Goal: Task Accomplishment & Management: Manage account settings

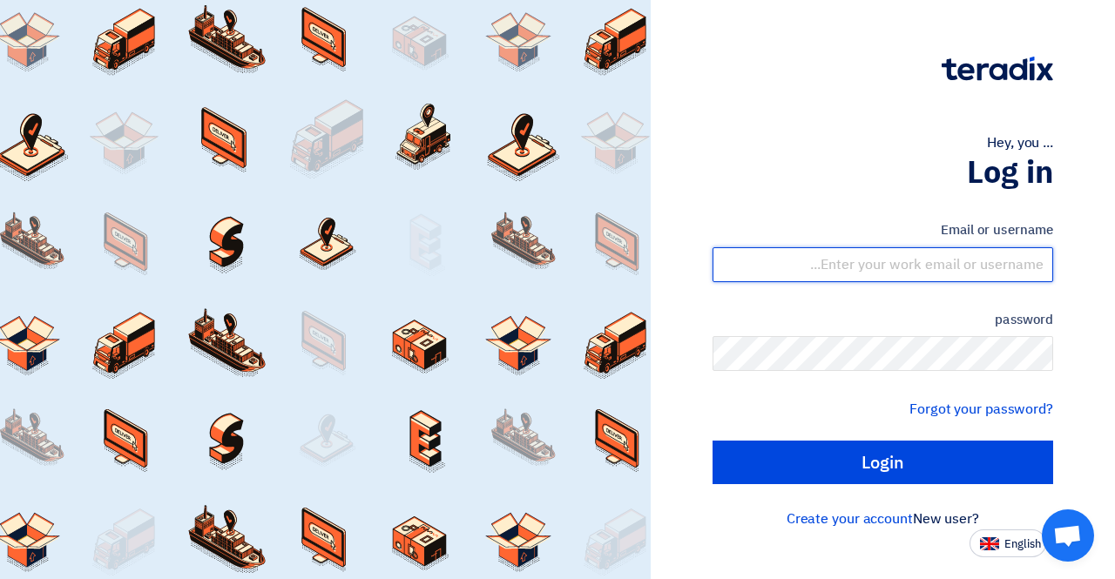
click at [935, 262] on input "text" at bounding box center [882, 264] width 341 height 35
type input "[PERSON_NAME][EMAIL_ADDRESS][DOMAIN_NAME]"
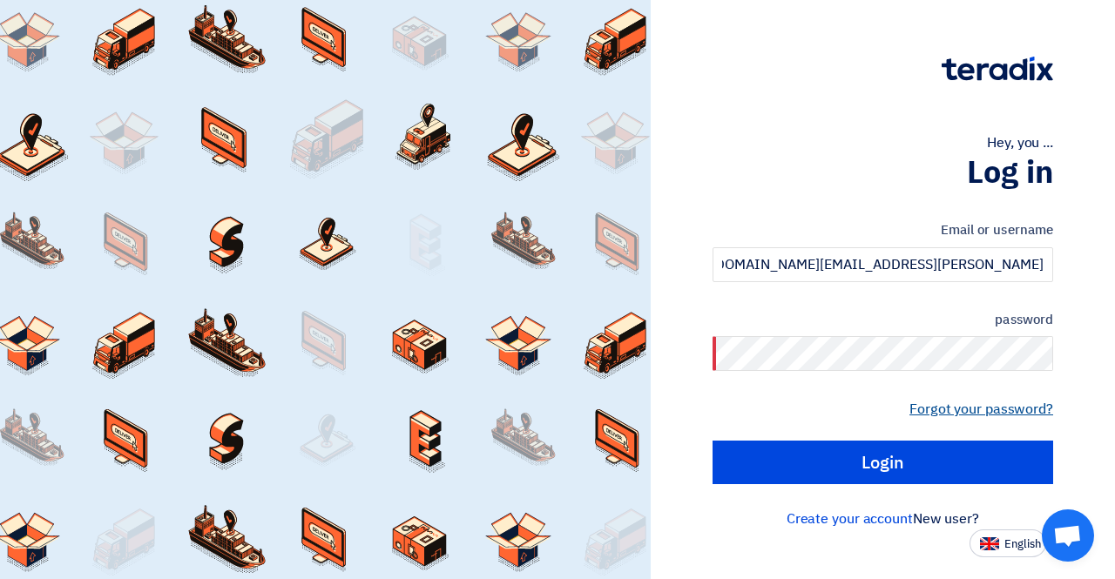
click at [969, 407] on font "Forgot your password?" at bounding box center [981, 409] width 144 height 21
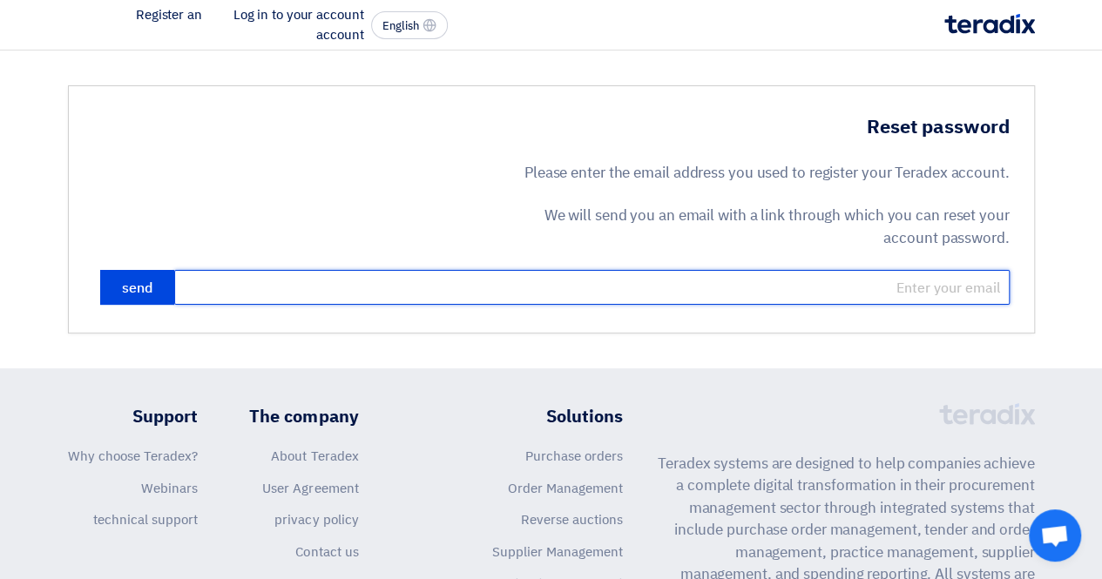
click at [863, 294] on input "email" at bounding box center [591, 287] width 835 height 35
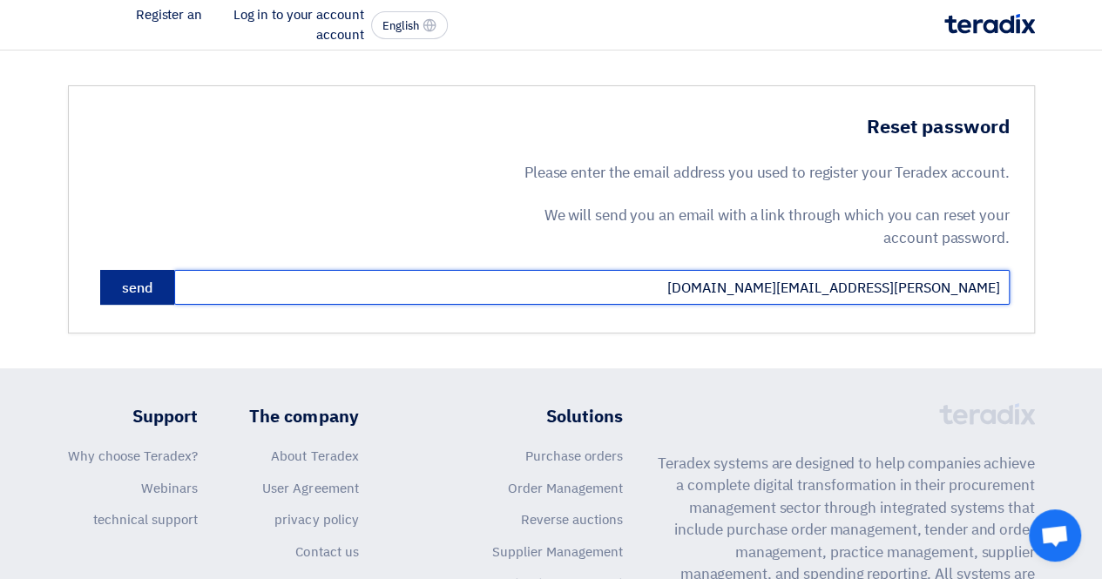
type input "[PERSON_NAME][EMAIL_ADDRESS][DOMAIN_NAME]"
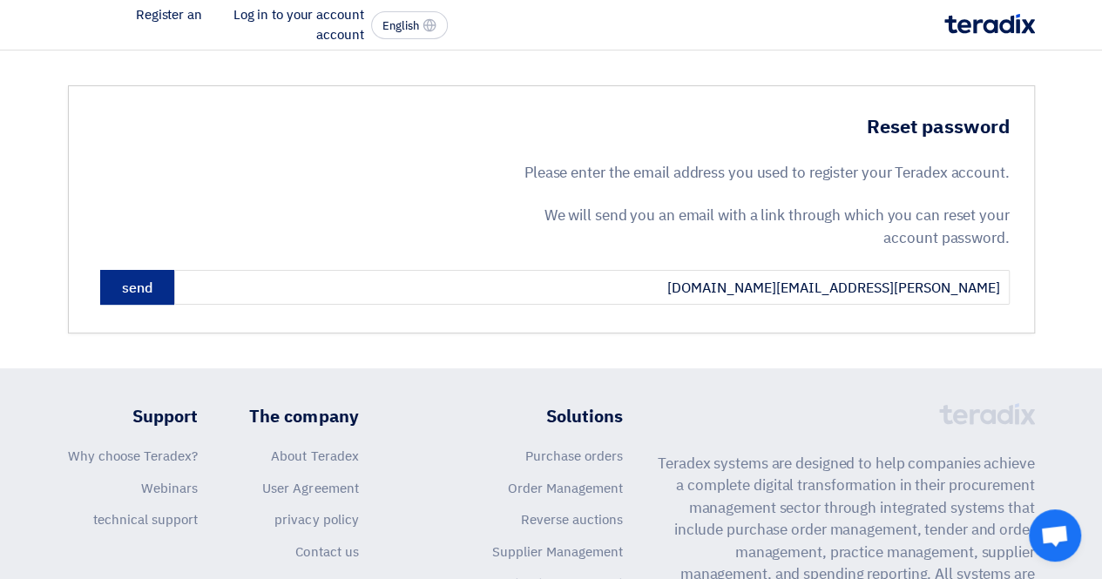
click at [105, 288] on button "send" at bounding box center [137, 287] width 74 height 35
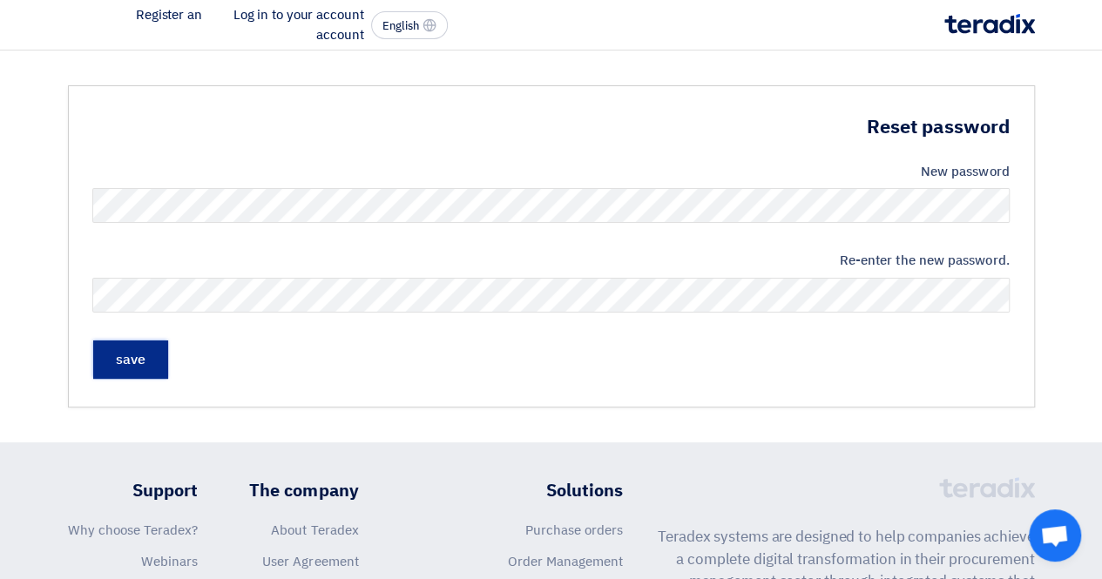
click at [131, 371] on input "save" at bounding box center [130, 360] width 75 height 38
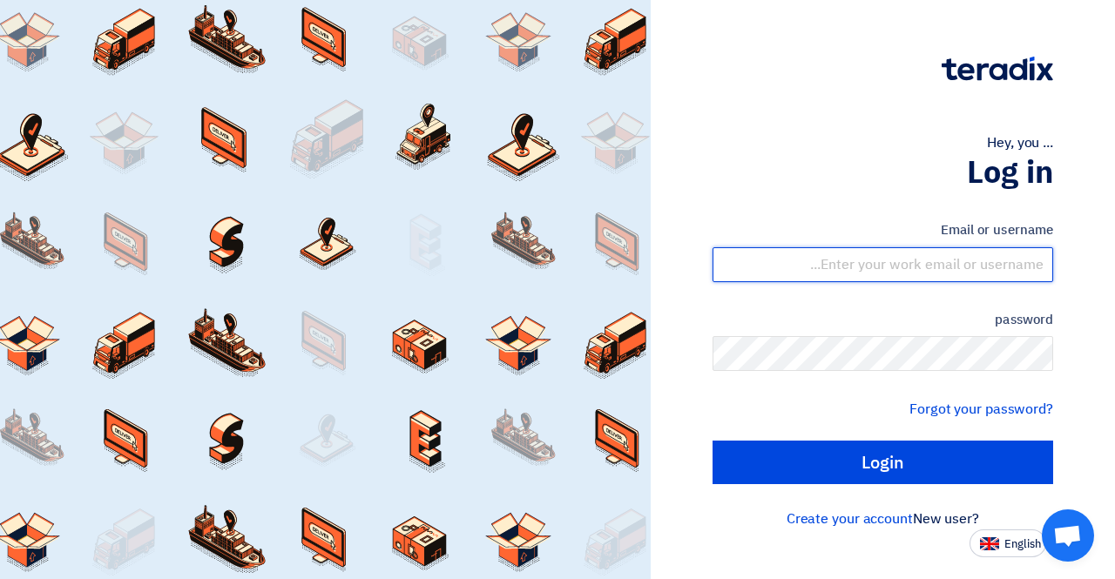
type input "[PERSON_NAME][EMAIL_ADDRESS][DOMAIN_NAME]"
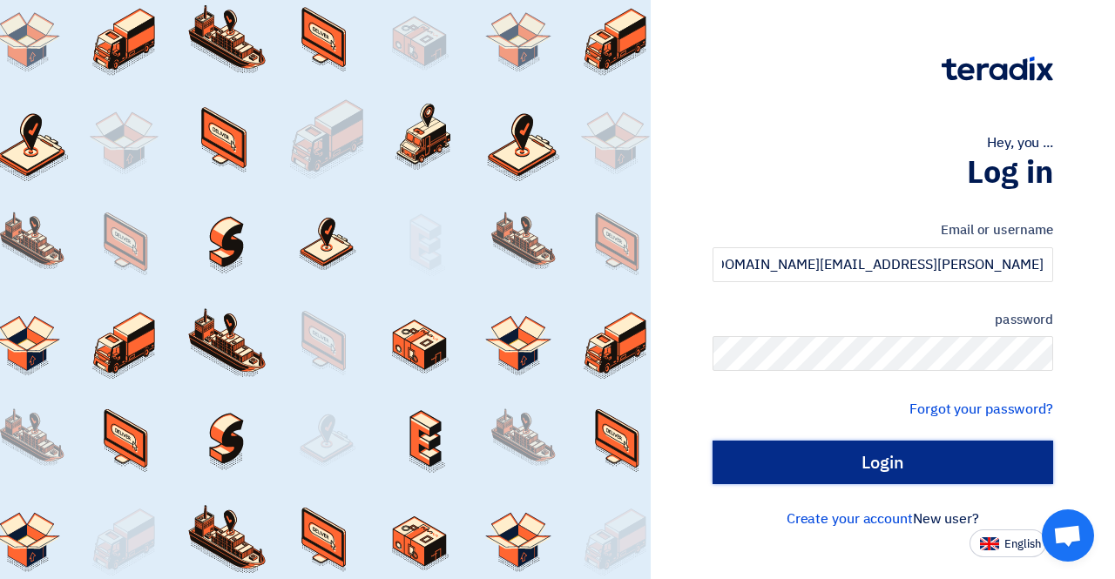
click at [944, 464] on input "Login" at bounding box center [882, 463] width 341 height 44
type input "Sign in"
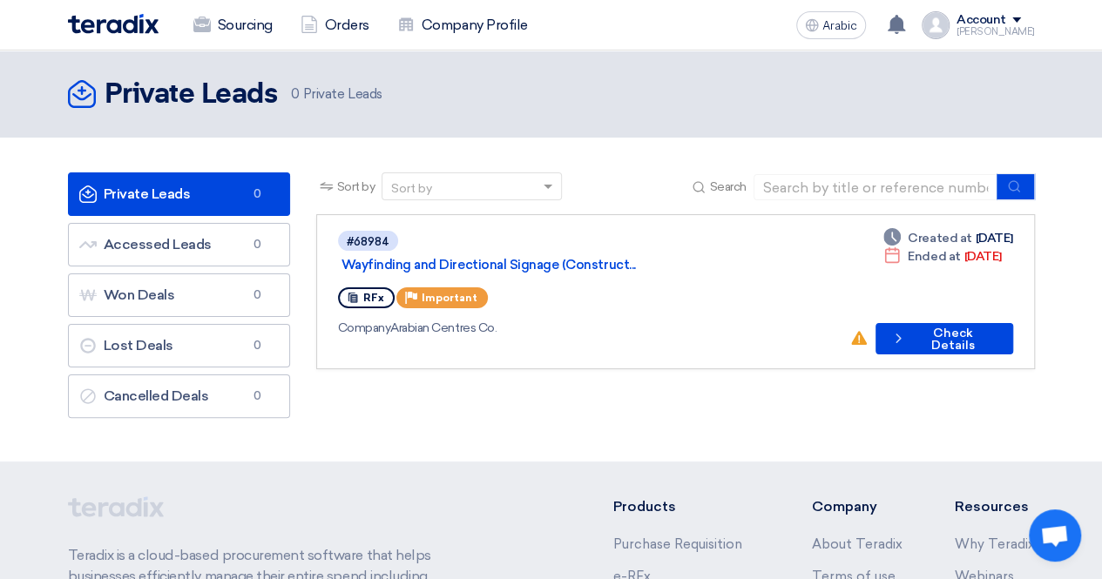
click at [1005, 23] on font "Account" at bounding box center [981, 19] width 50 height 15
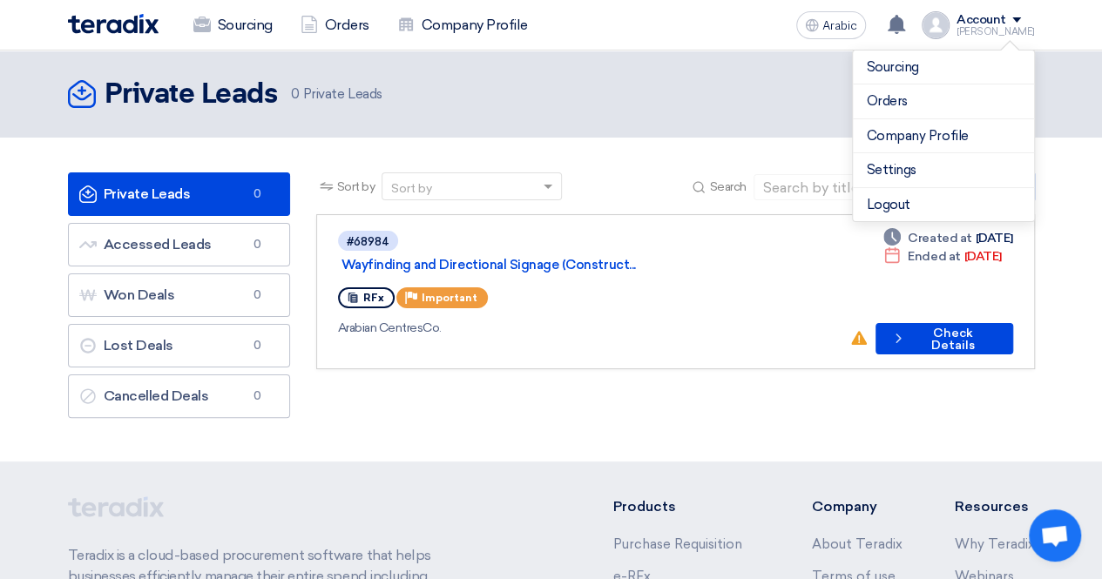
click at [537, 384] on div "Sort by Sort by Search Category Owner Type" at bounding box center [675, 299] width 745 height 254
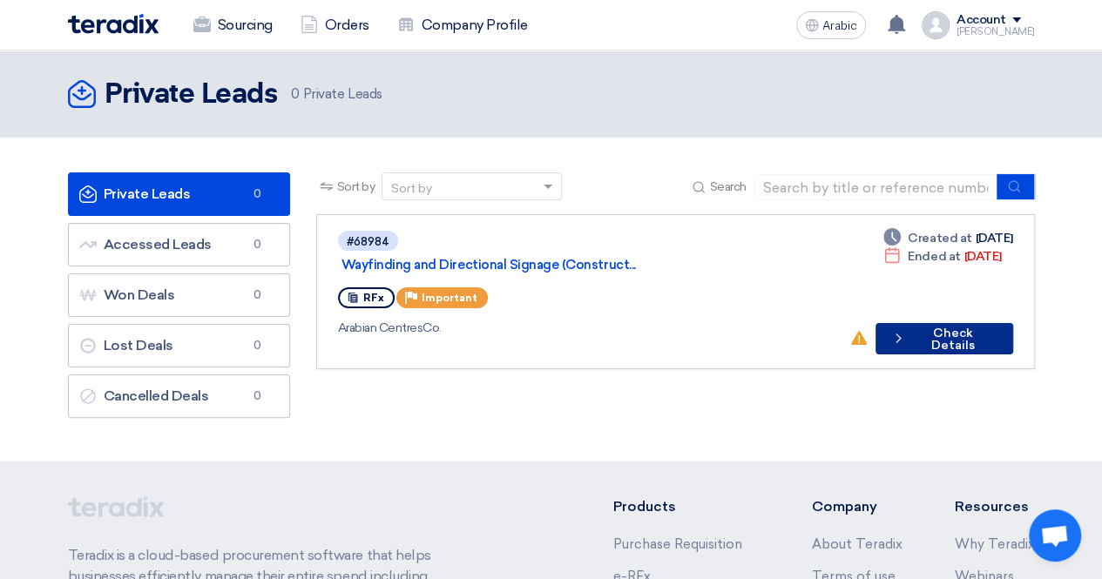
click at [946, 326] on font "Check Details" at bounding box center [952, 339] width 44 height 27
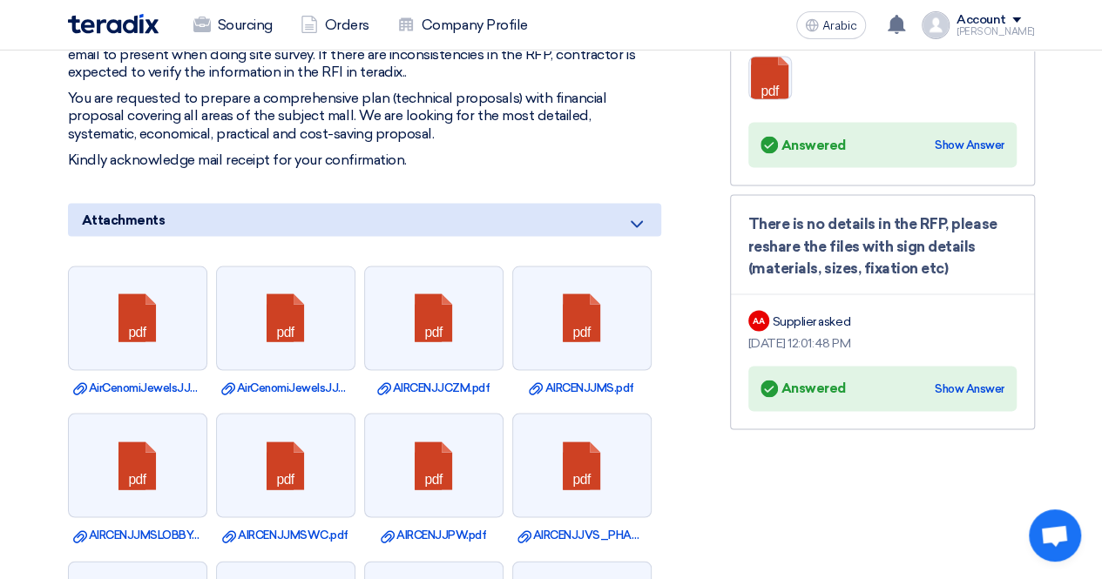
scroll to position [1568, 0]
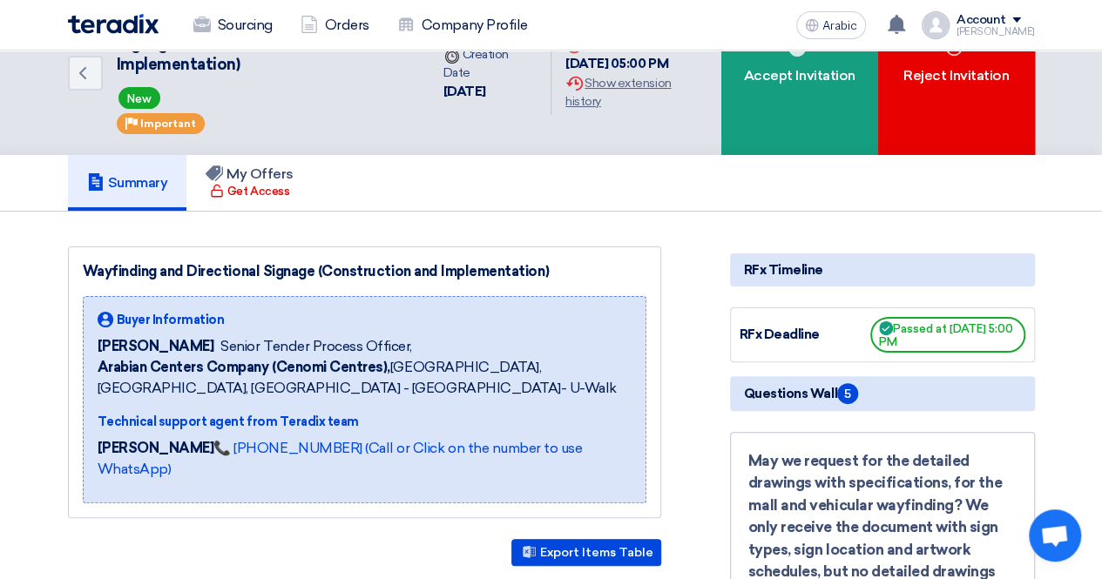
scroll to position [0, 0]
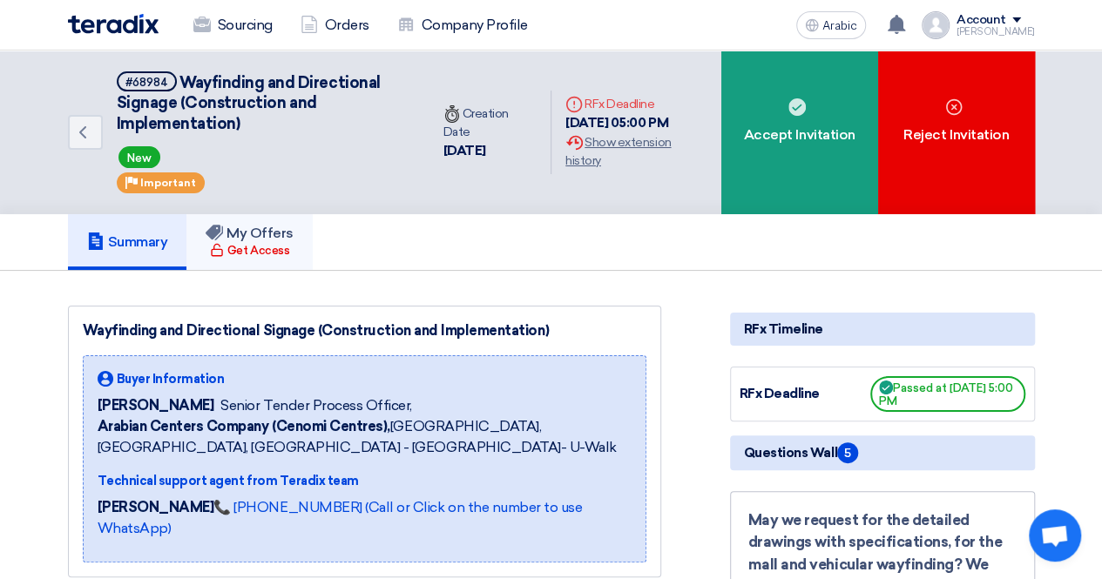
click at [261, 249] on font "Get Access" at bounding box center [258, 250] width 62 height 13
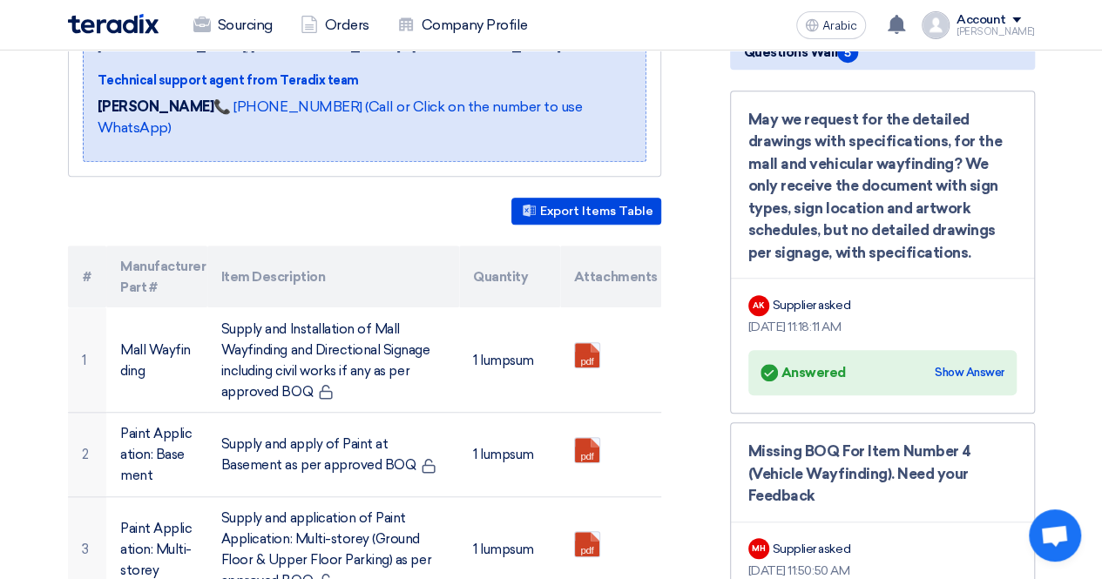
scroll to position [435, 0]
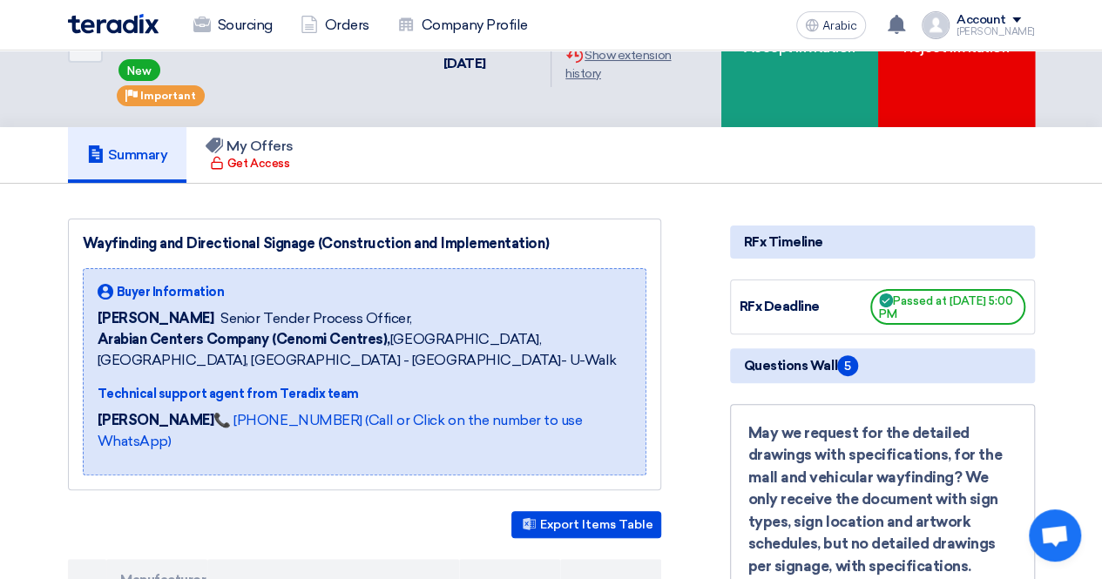
scroll to position [0, 0]
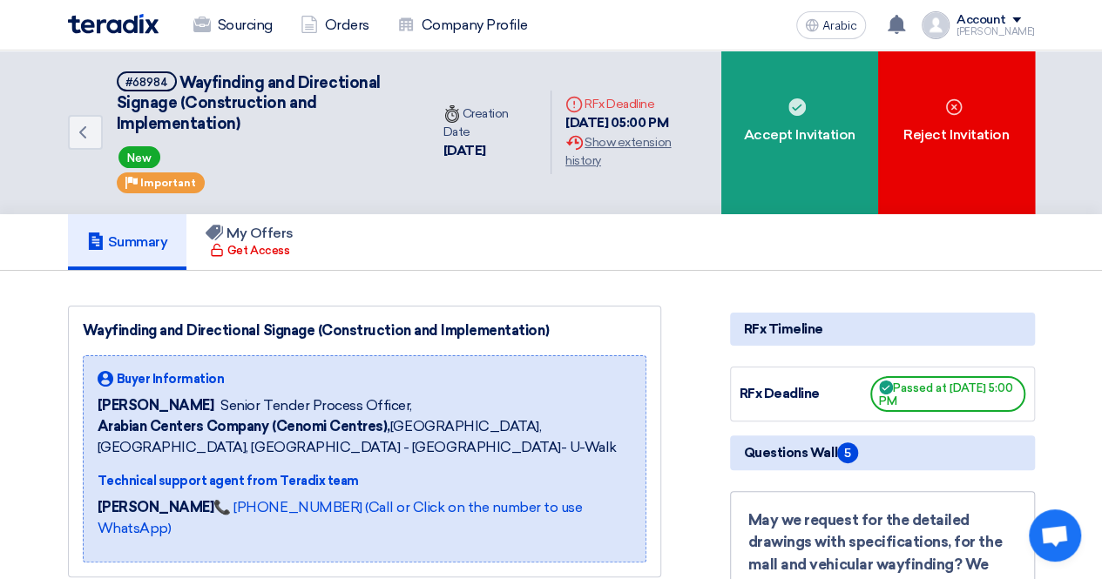
click at [152, 251] on link "Summary" at bounding box center [127, 242] width 119 height 56
click at [260, 238] on font "My Offers" at bounding box center [259, 233] width 67 height 17
click at [82, 134] on use at bounding box center [82, 132] width 7 height 12
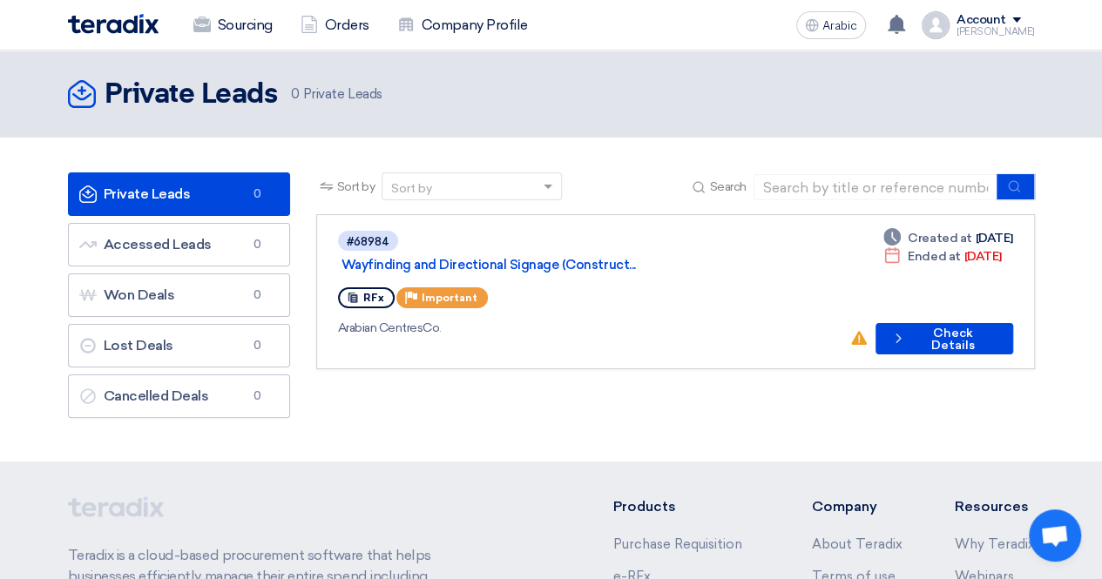
click at [685, 413] on div "Sort by Sort by Search Category Owner Type" at bounding box center [675, 299] width 745 height 254
